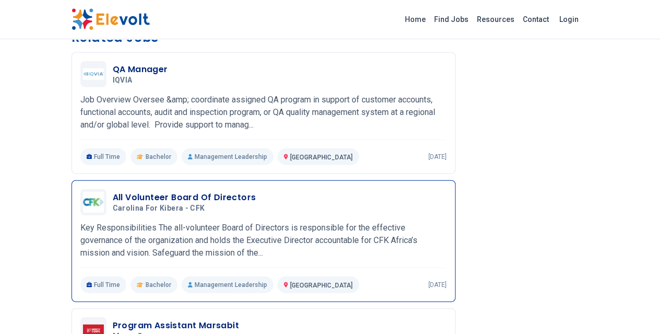
scroll to position [1219, 0]
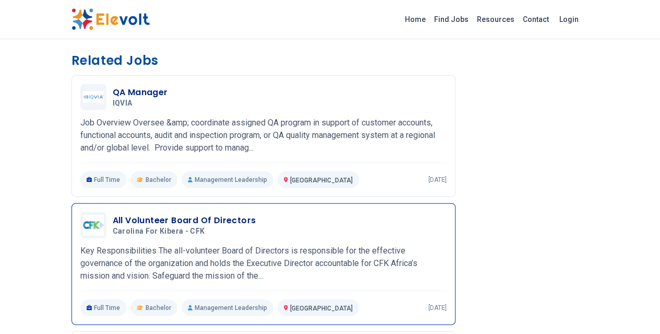
click at [390, 214] on div "All Volunteer Board Of Directors Carolina for Kibera - CFK 07/30/2025 08/29/2025" at bounding box center [280, 225] width 334 height 22
